Goal: Task Accomplishment & Management: Manage account settings

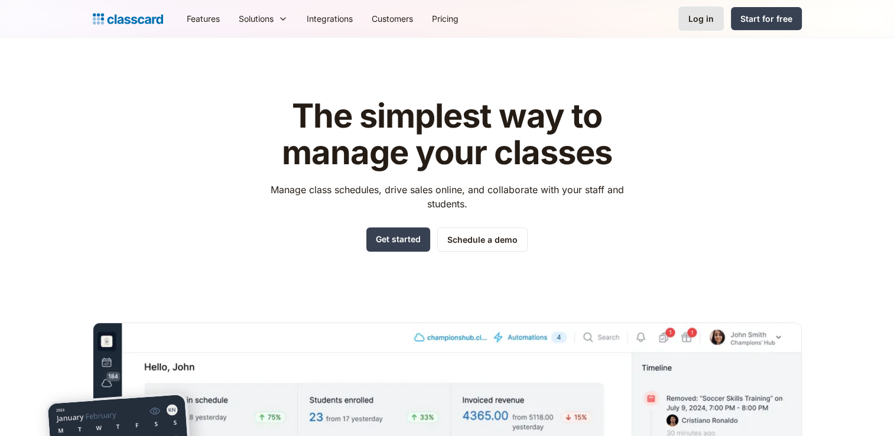
click at [705, 13] on div "Log in" at bounding box center [700, 18] width 25 height 12
click at [709, 21] on div "Log in" at bounding box center [700, 18] width 25 height 12
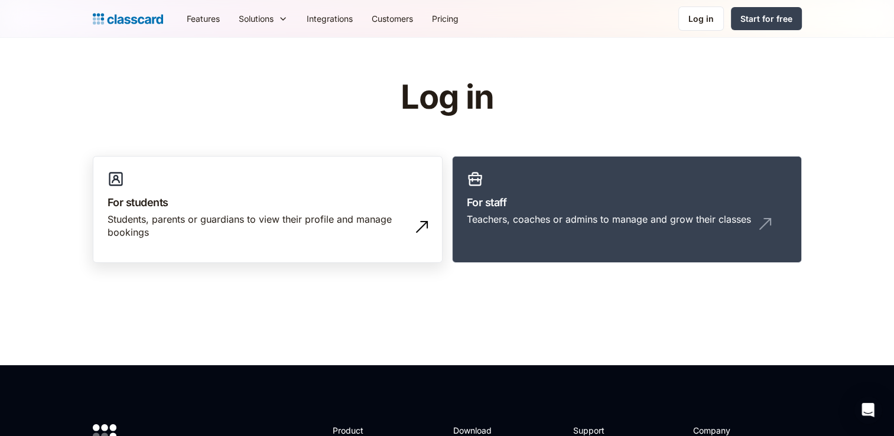
click at [293, 199] on h3 "For students" at bounding box center [267, 202] width 320 height 16
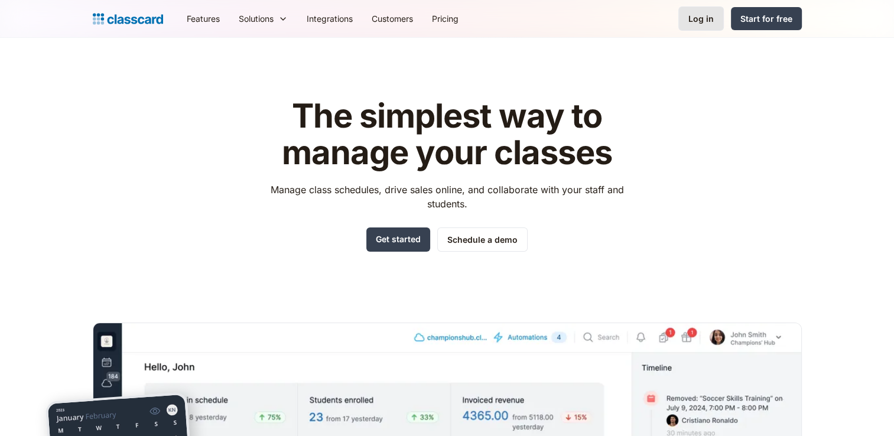
click at [716, 13] on link "Log in" at bounding box center [700, 18] width 45 height 24
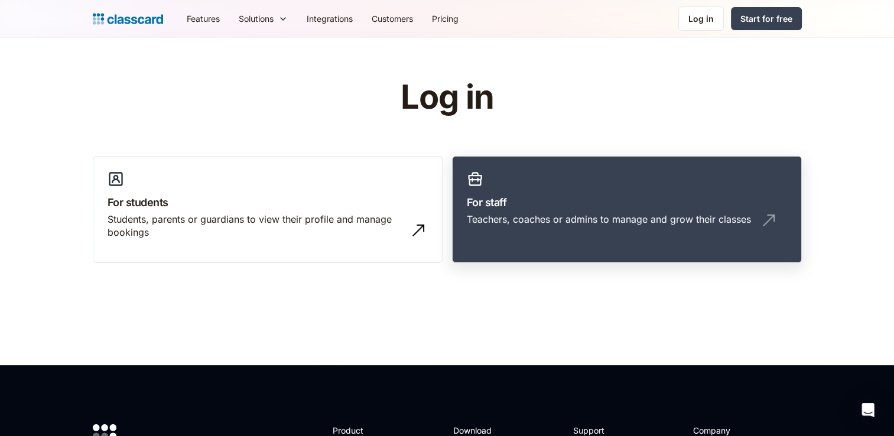
click at [517, 216] on div "Teachers, coaches or admins to manage and grow their classes" at bounding box center [609, 219] width 284 height 13
